Goal: Download file/media

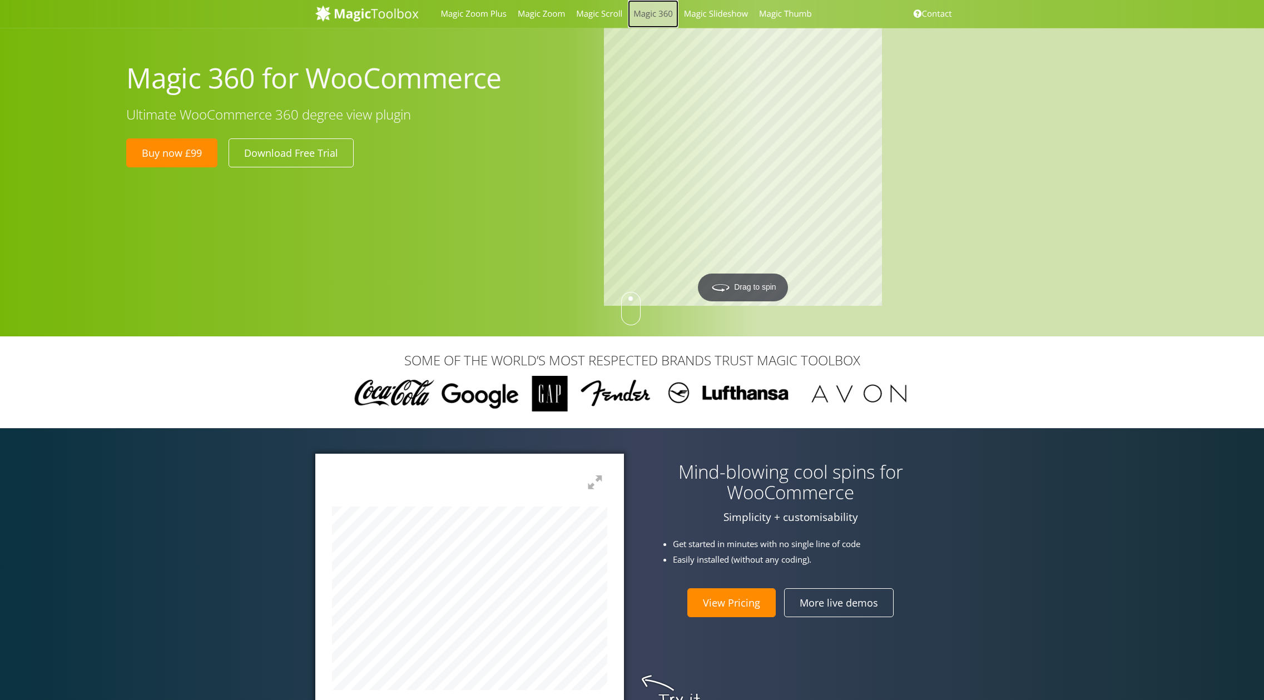
click at [660, 19] on link "Magic 360" at bounding box center [653, 14] width 51 height 28
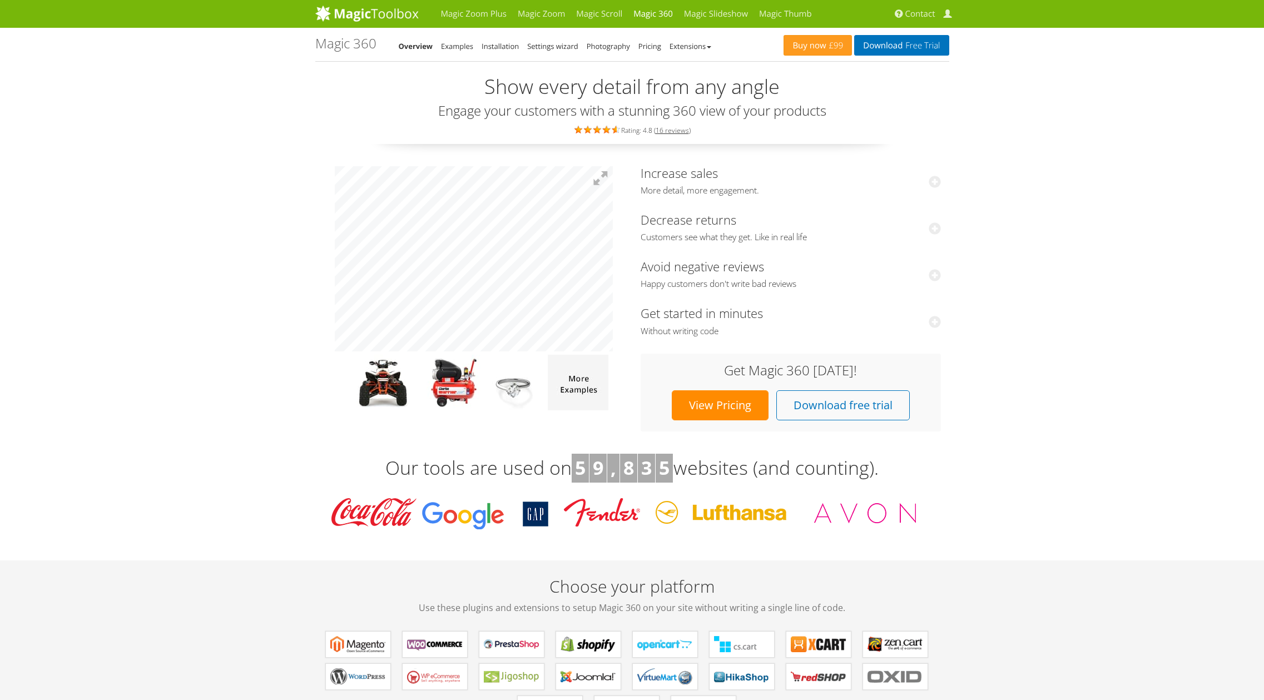
click at [347, 46] on h1 "Magic 360" at bounding box center [345, 43] width 61 height 14
click at [365, 19] on img at bounding box center [366, 13] width 103 height 17
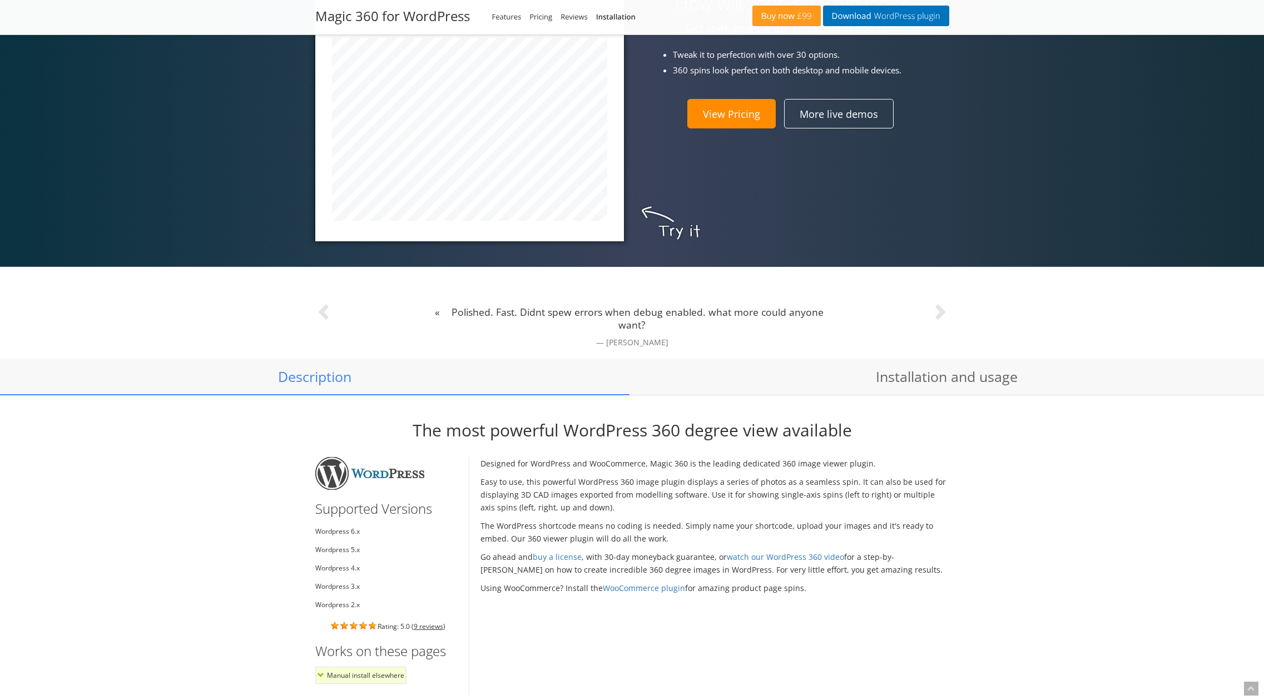
drag, startPoint x: 662, startPoint y: 474, endPoint x: 671, endPoint y: 461, distance: 16.0
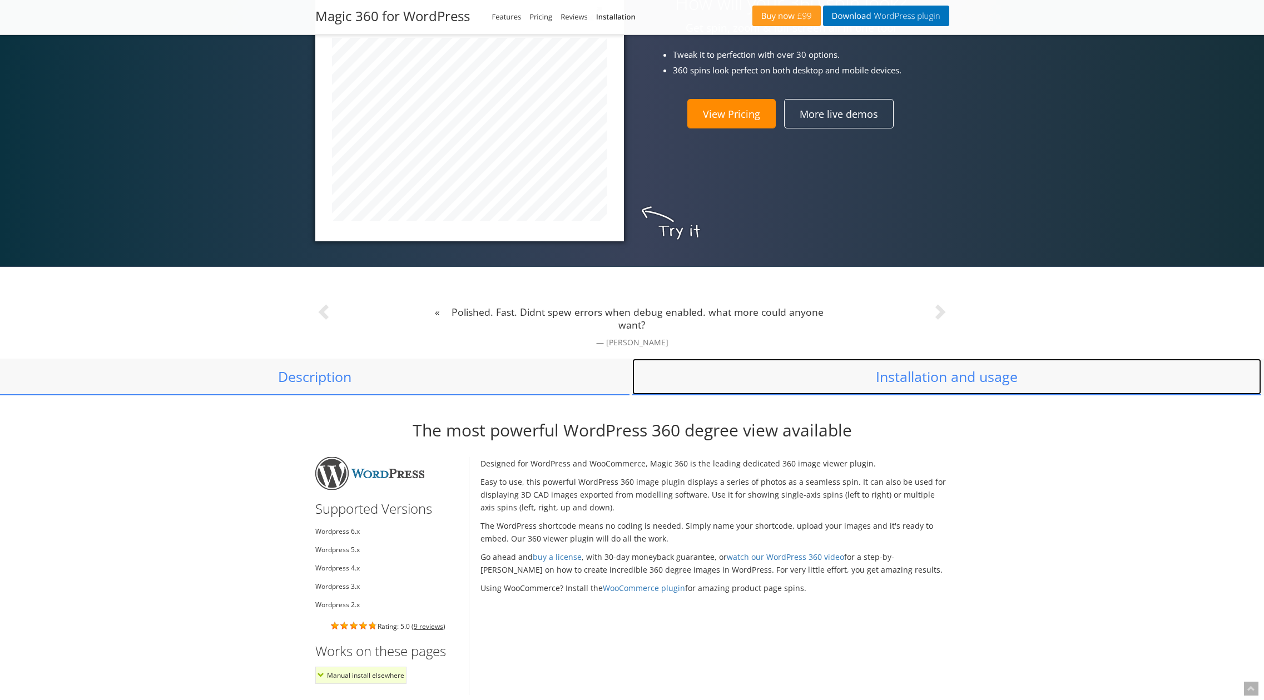
click at [820, 379] on link "Installation and usage" at bounding box center [947, 377] width 630 height 37
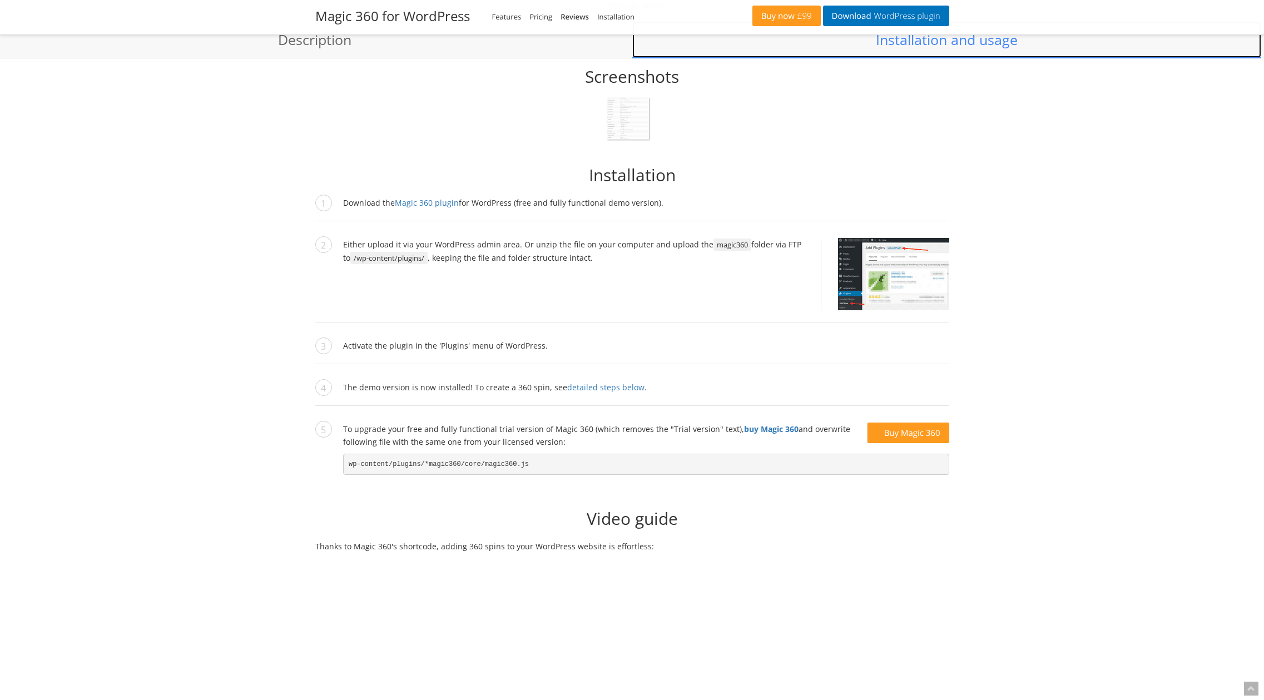
scroll to position [859, 0]
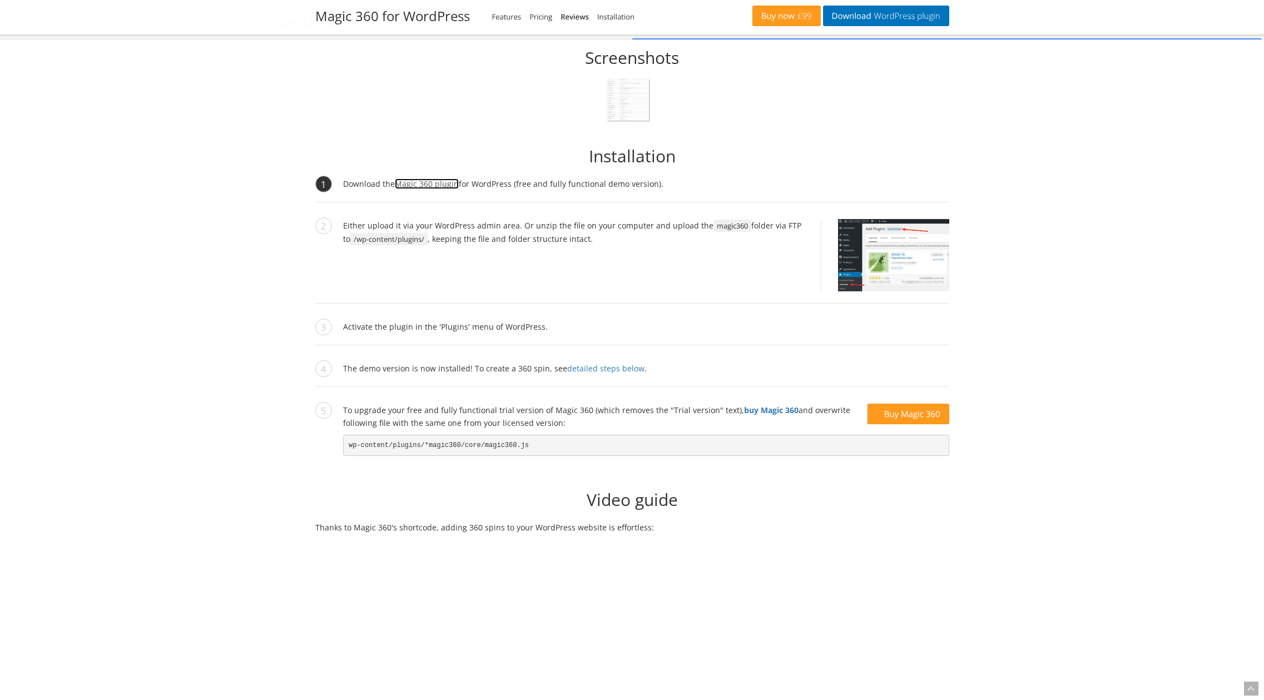
click at [426, 182] on link "Magic 360 plugin" at bounding box center [427, 184] width 64 height 11
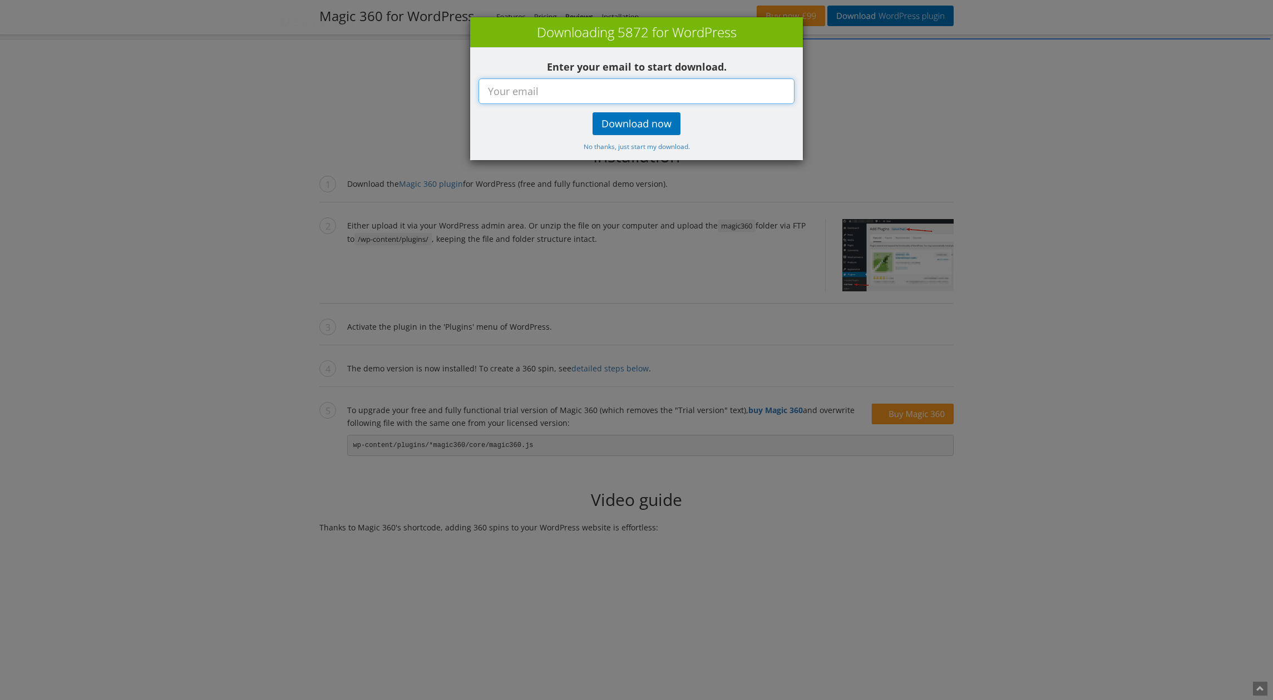
click at [541, 100] on input "text" at bounding box center [636, 91] width 316 height 26
type input "[EMAIL_ADDRESS][DOMAIN_NAME]"
click at [647, 112] on link "Download now" at bounding box center [636, 123] width 88 height 23
